Goal: Find specific page/section: Find specific page/section

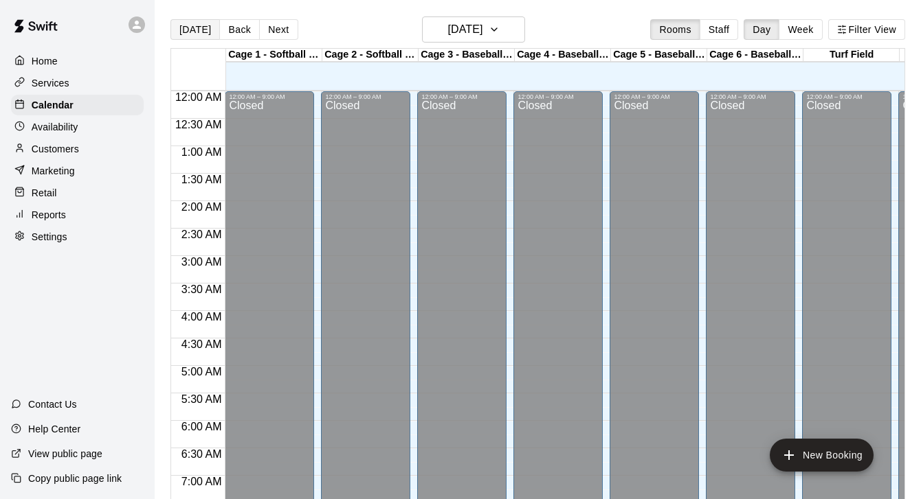
scroll to position [306, 0]
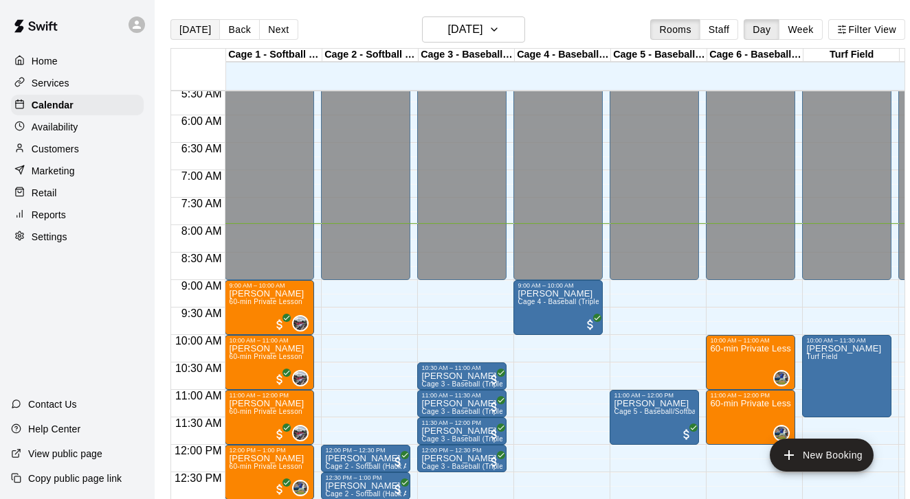
drag, startPoint x: 0, startPoint y: 0, endPoint x: 191, endPoint y: 29, distance: 193.1
click at [191, 29] on button "[DATE]" at bounding box center [194, 29] width 49 height 21
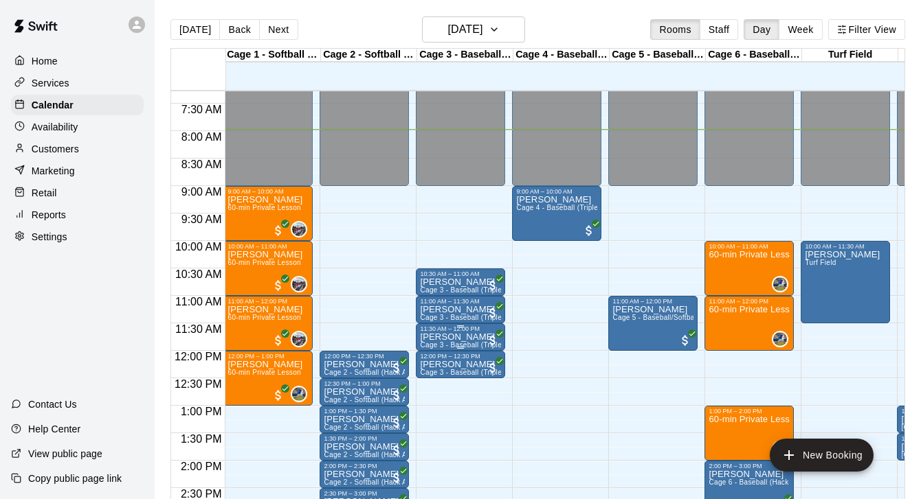
scroll to position [374, 1]
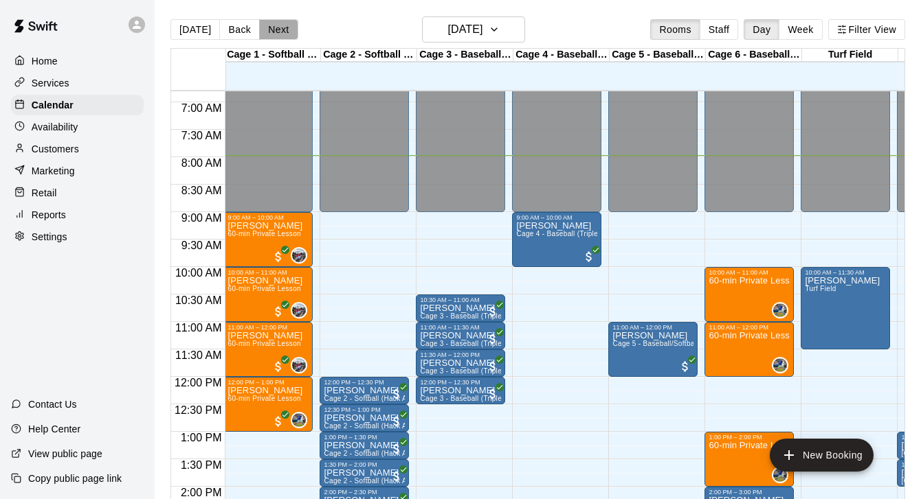
click at [275, 25] on button "Next" at bounding box center [278, 29] width 38 height 21
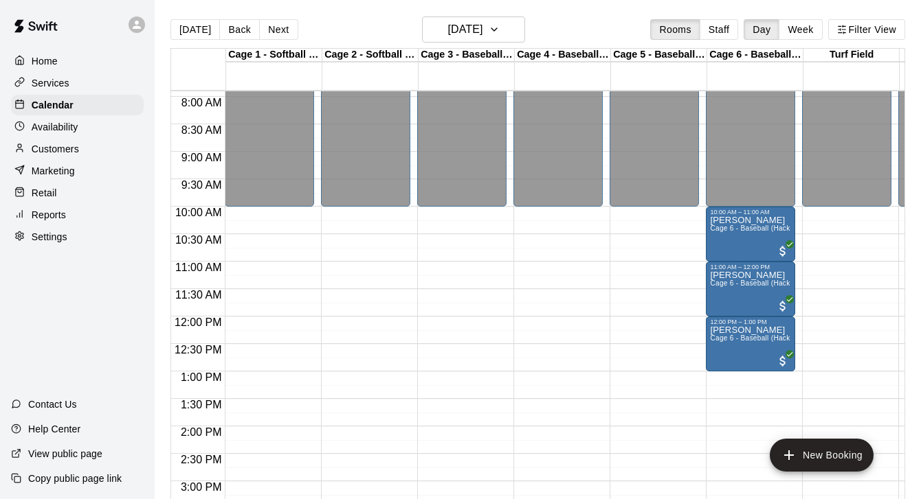
scroll to position [431, 0]
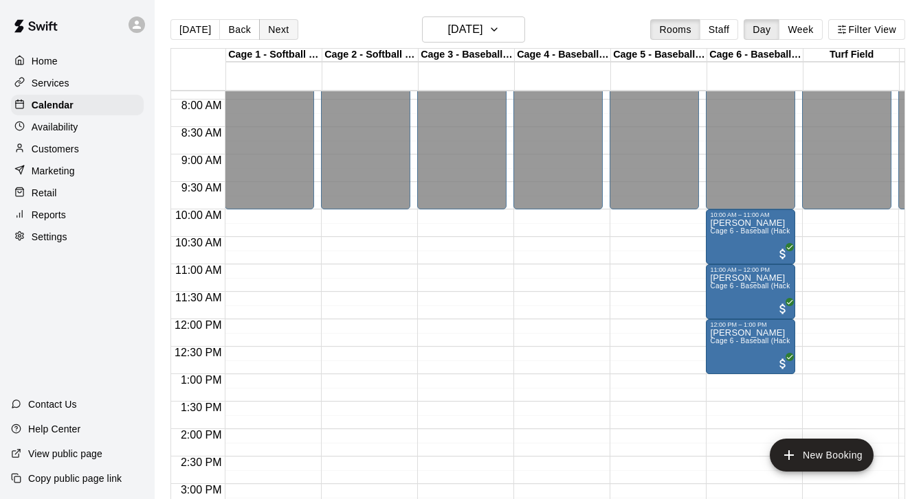
click at [283, 24] on button "Next" at bounding box center [278, 29] width 38 height 21
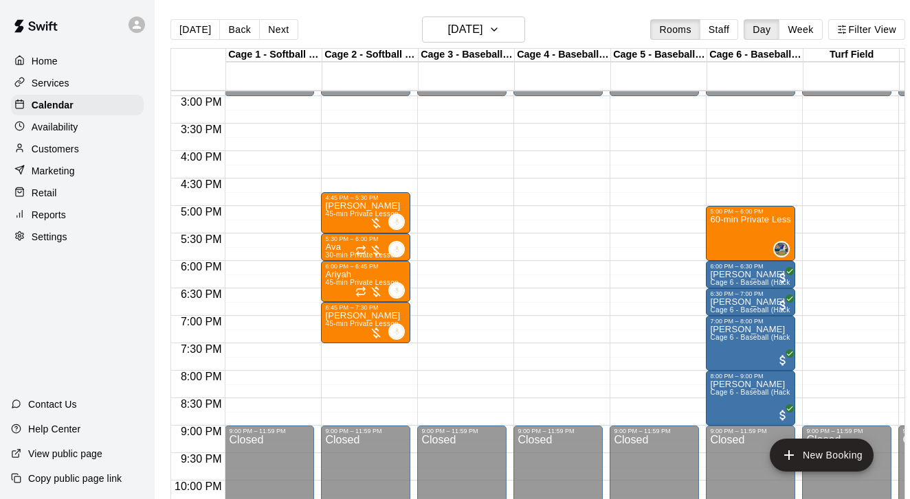
scroll to position [840, 0]
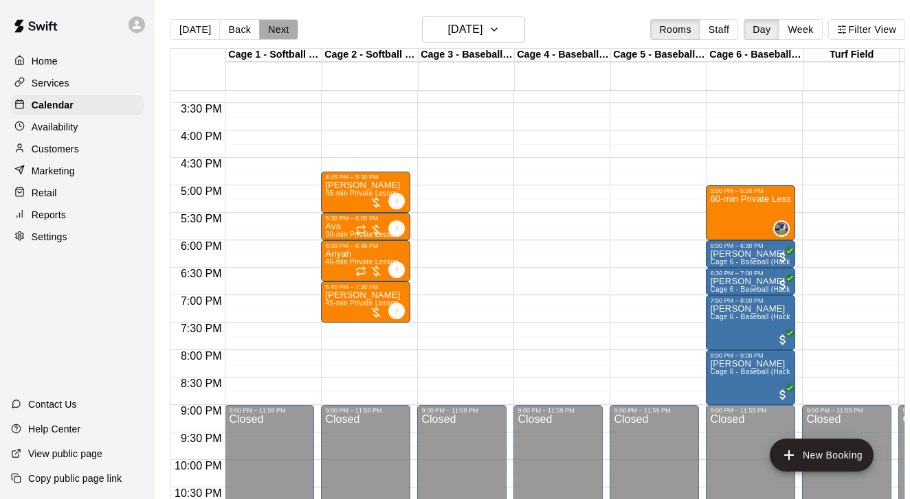
click at [265, 27] on button "Next" at bounding box center [278, 29] width 38 height 21
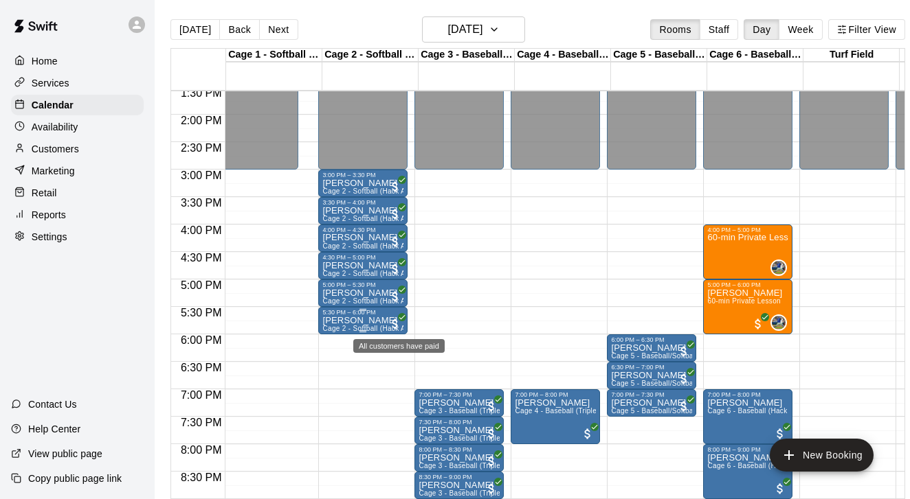
scroll to position [0, 3]
click at [292, 30] on button "Next" at bounding box center [278, 29] width 38 height 21
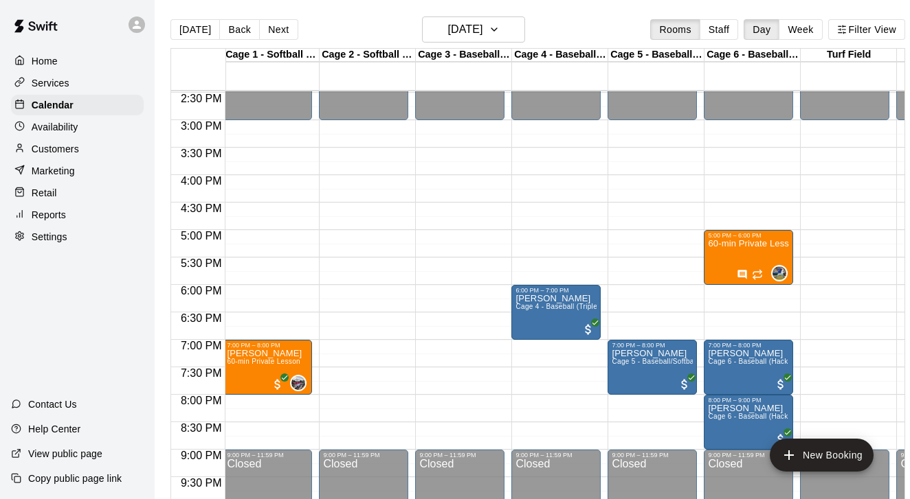
scroll to position [0, 2]
click at [744, 276] on icon "Has notes" at bounding box center [741, 274] width 11 height 11
click at [749, 293] on button "edit" at bounding box center [750, 283] width 27 height 27
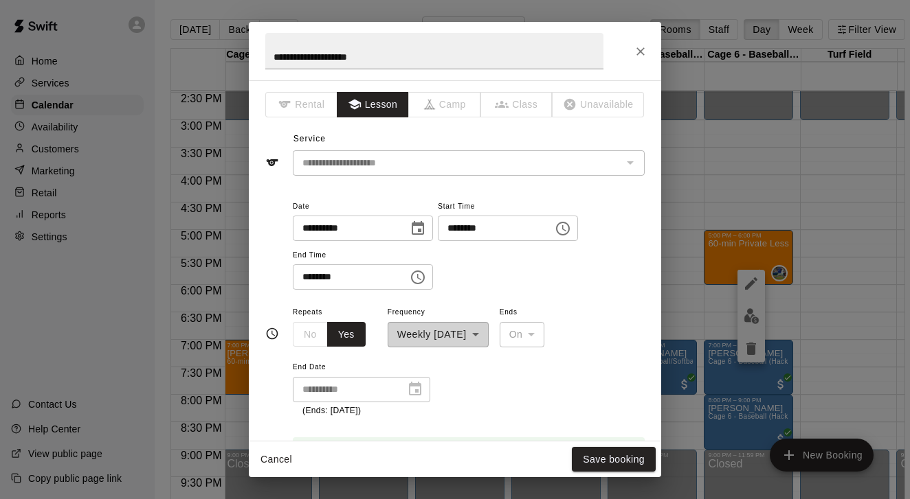
scroll to position [0, 0]
click at [638, 50] on icon "Close" at bounding box center [640, 52] width 14 height 14
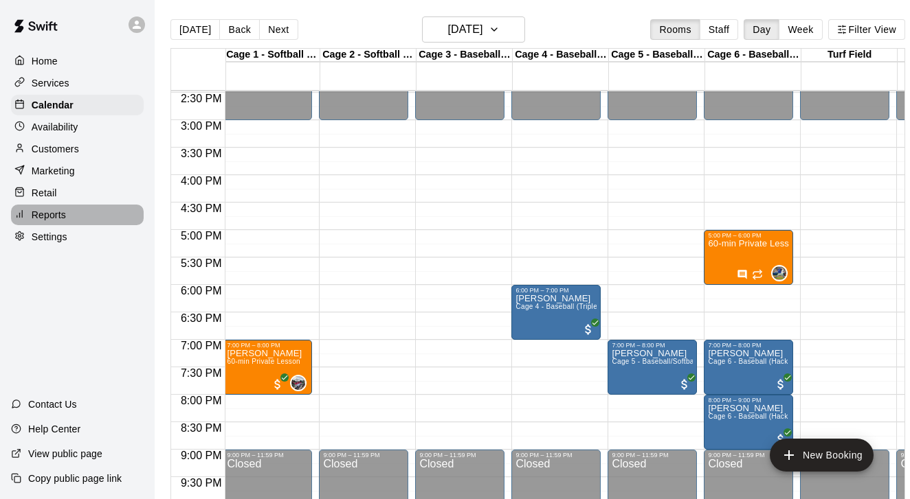
click at [58, 213] on p "Reports" at bounding box center [49, 215] width 34 height 14
